Goal: Task Accomplishment & Management: Complete application form

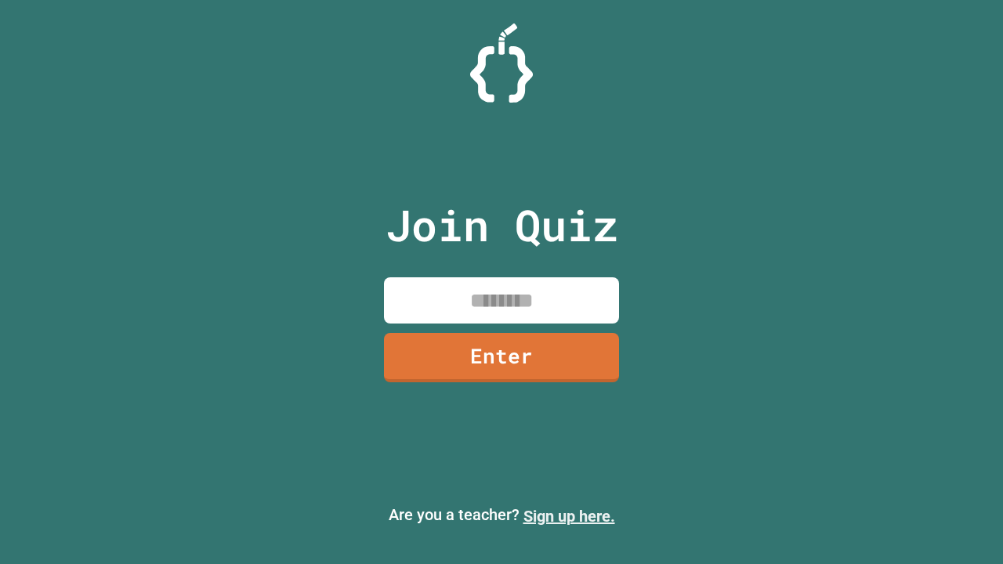
click at [569, 516] on link "Sign up here." at bounding box center [569, 516] width 92 height 19
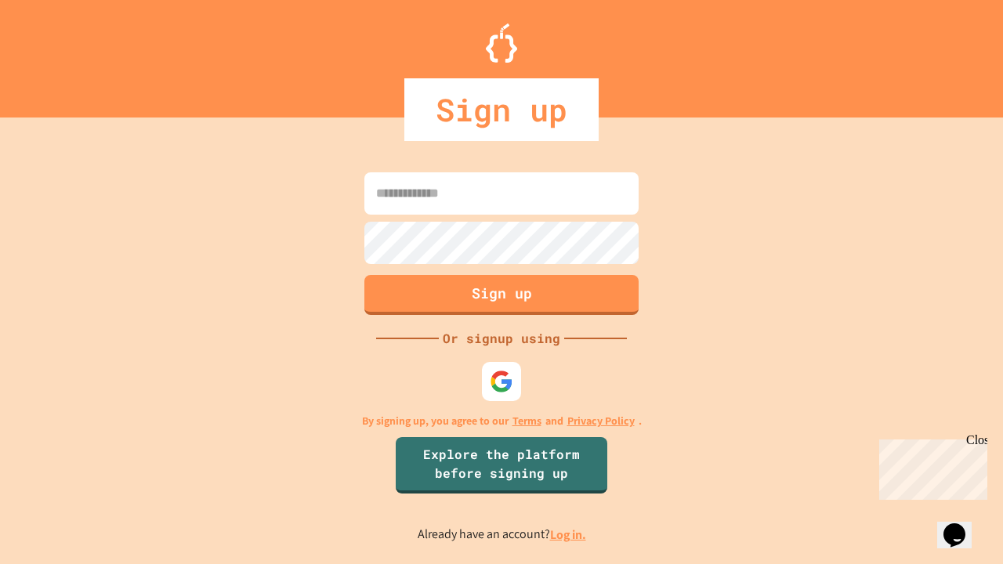
click at [569, 534] on link "Log in." at bounding box center [568, 534] width 36 height 16
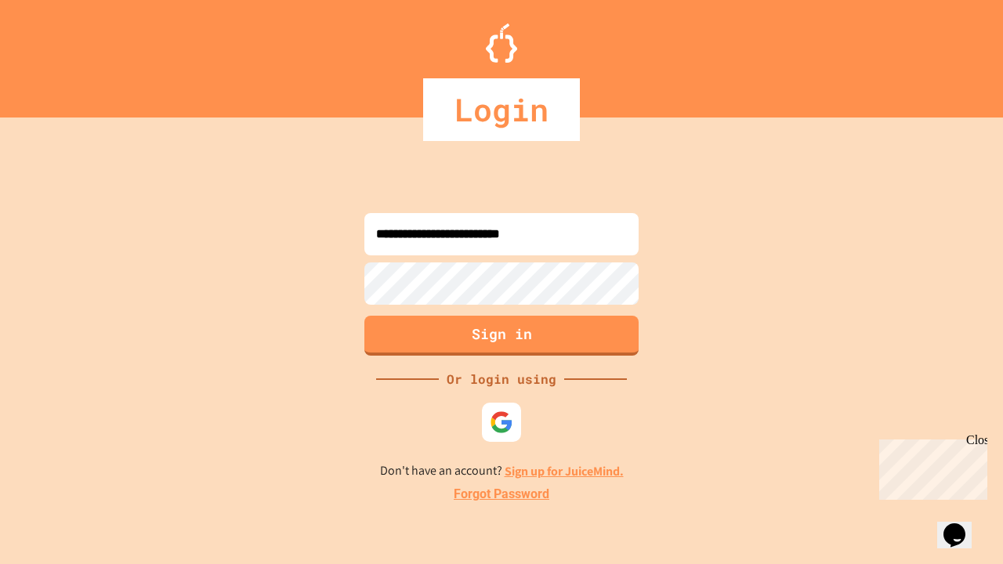
type input "**********"
